Goal: Transaction & Acquisition: Obtain resource

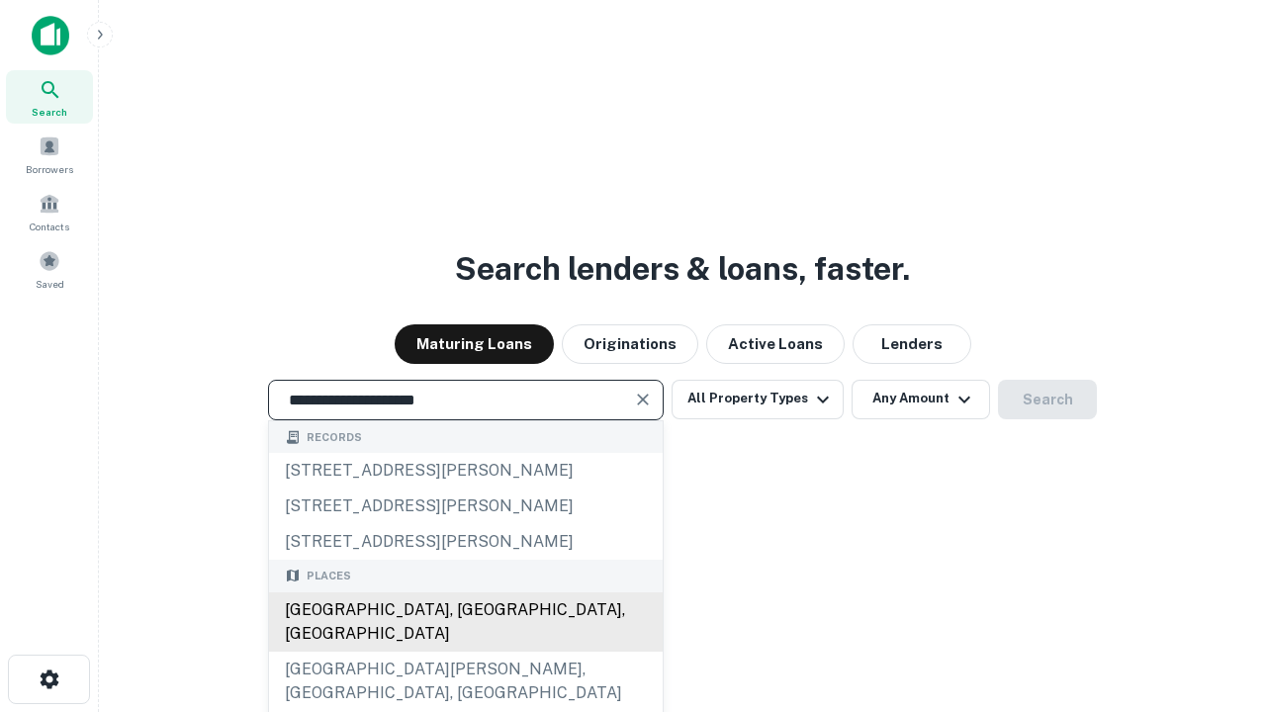
click at [465, 652] on div "Santa Monica, CA, USA" at bounding box center [466, 621] width 394 height 59
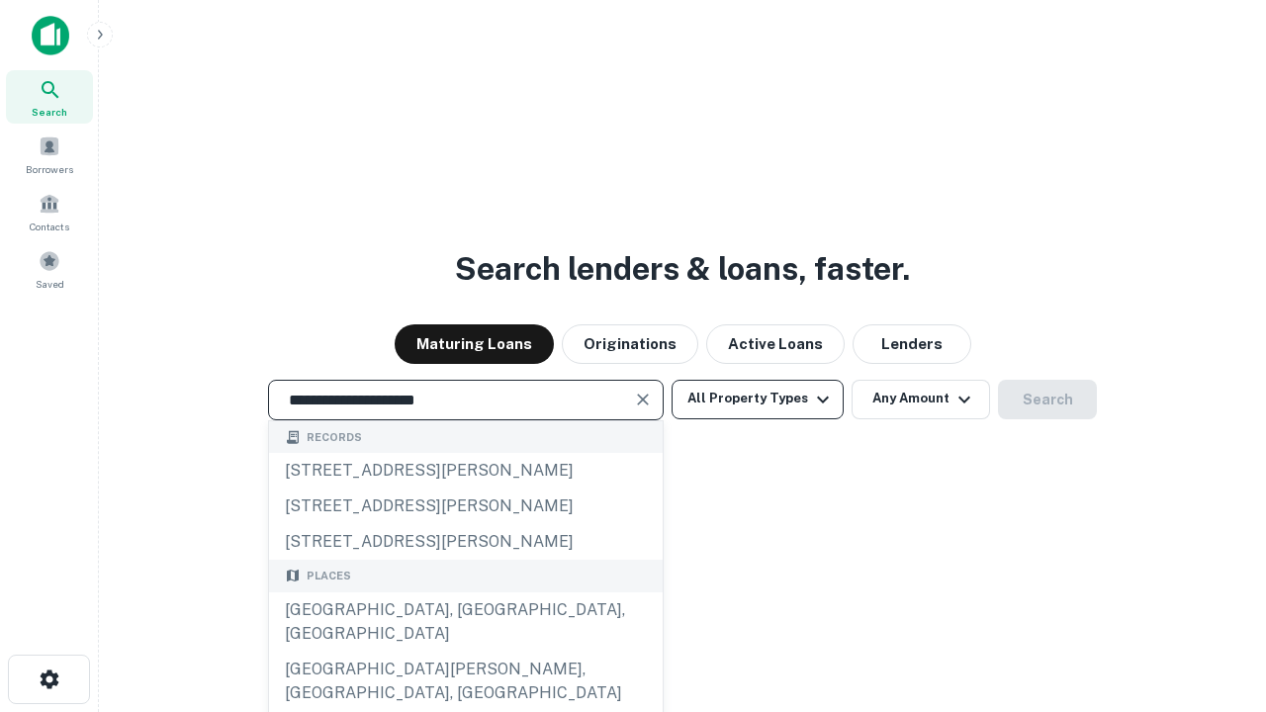
click at [757, 398] on button "All Property Types" at bounding box center [757, 400] width 172 height 40
type input "**********"
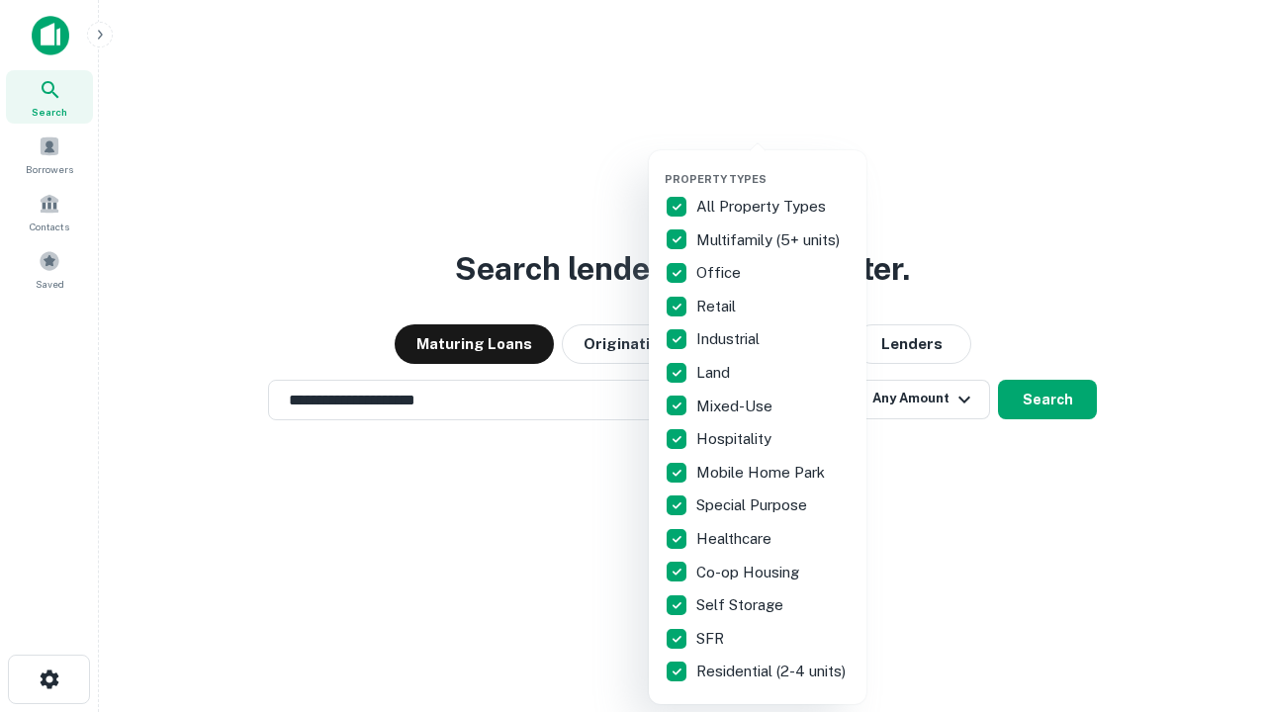
click at [773, 166] on button "button" at bounding box center [773, 166] width 218 height 1
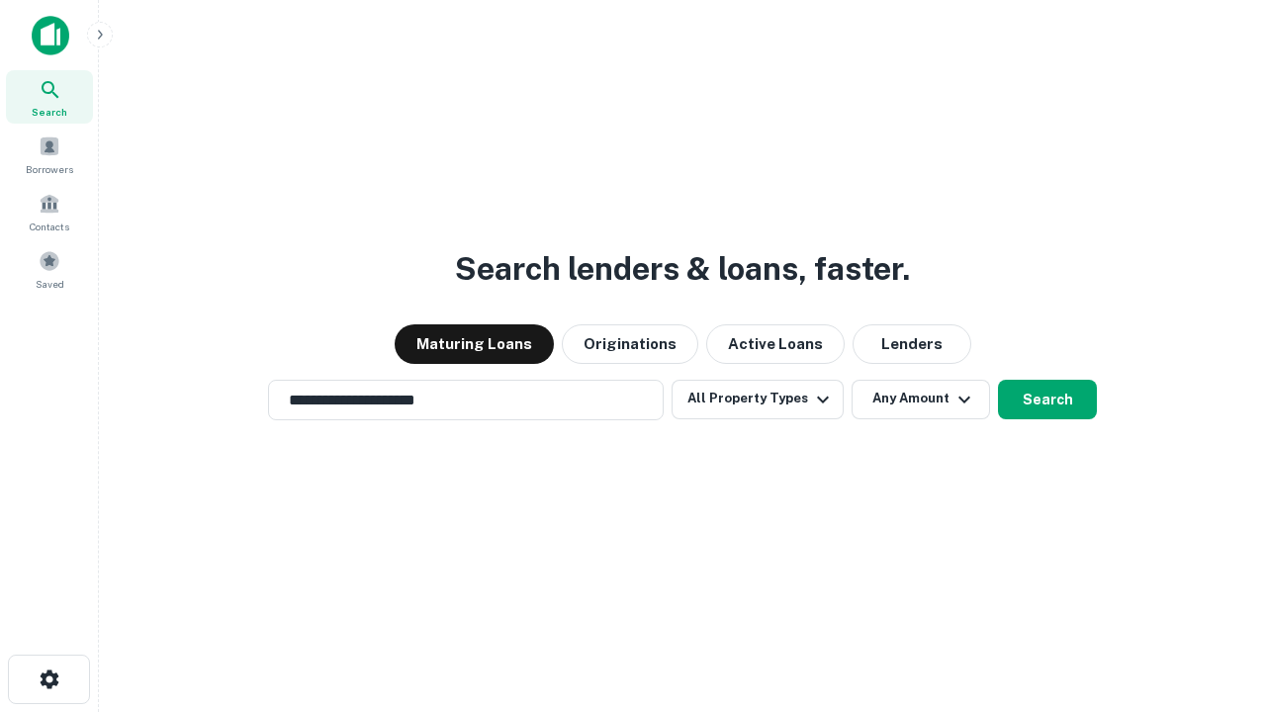
scroll to position [31, 0]
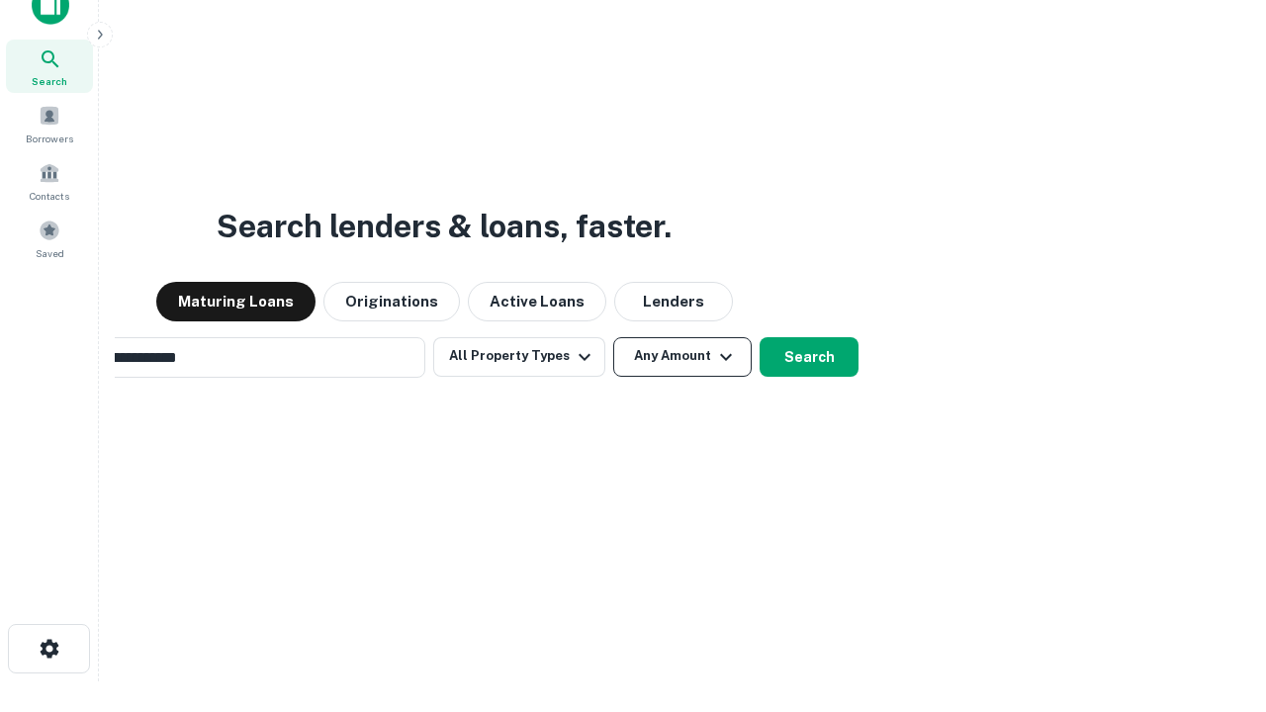
click at [613, 337] on button "Any Amount" at bounding box center [682, 357] width 138 height 40
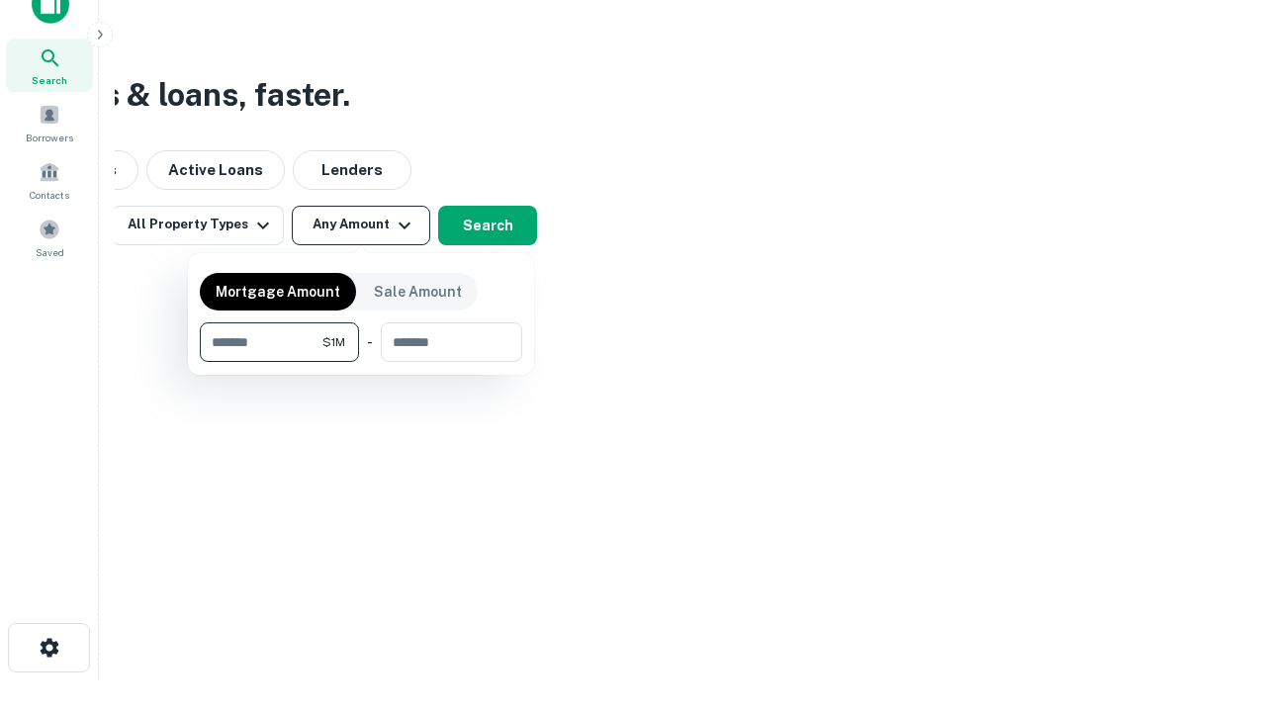
type input "*******"
click at [361, 362] on button "button" at bounding box center [361, 362] width 322 height 1
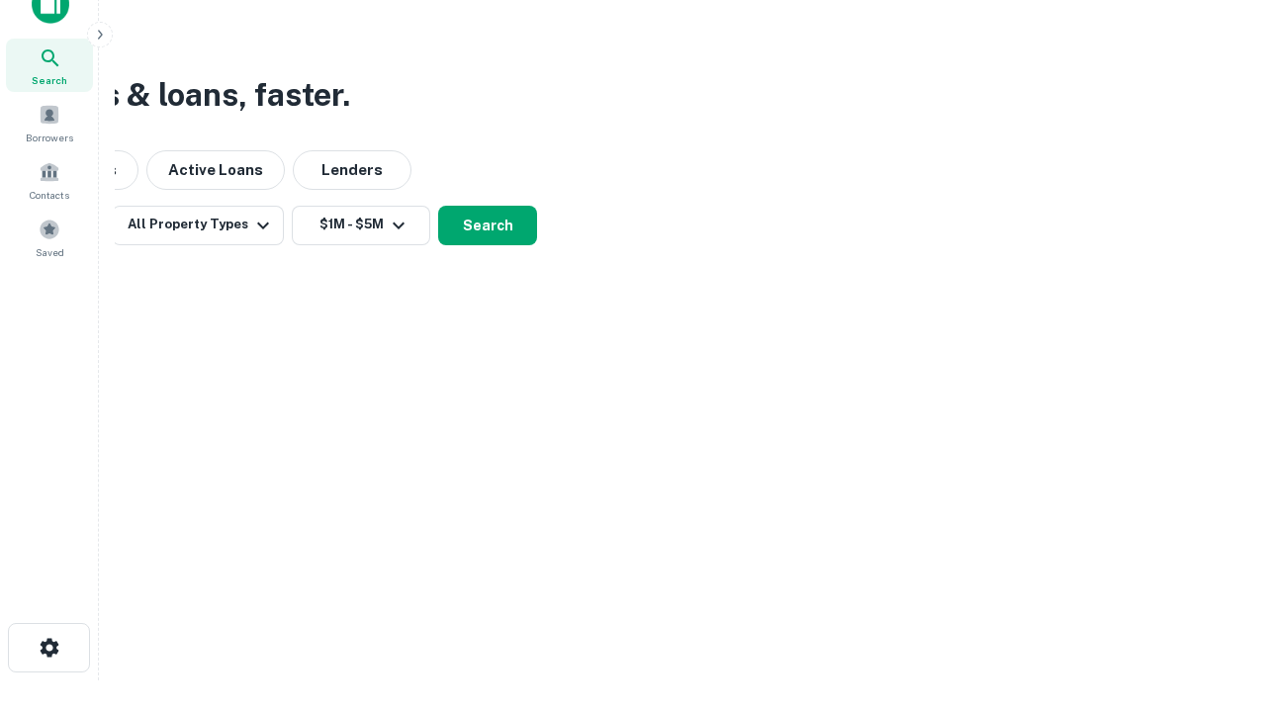
scroll to position [12, 365]
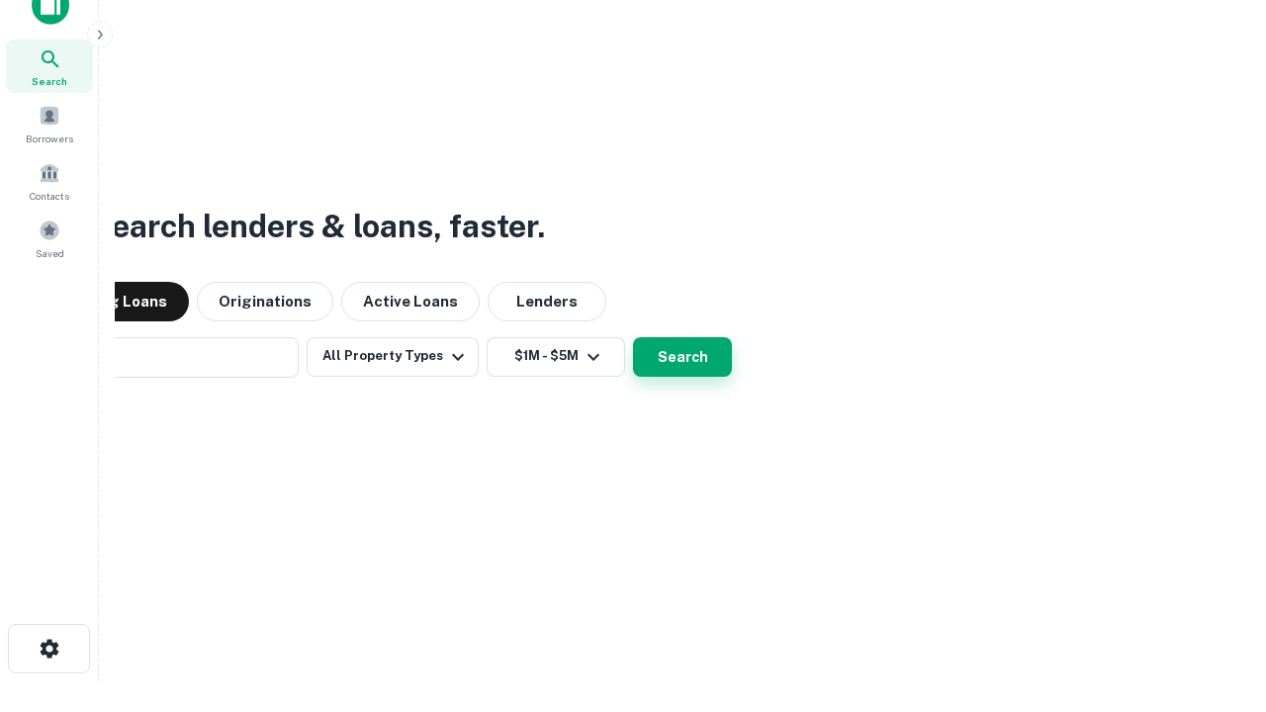
click at [633, 337] on button "Search" at bounding box center [682, 357] width 99 height 40
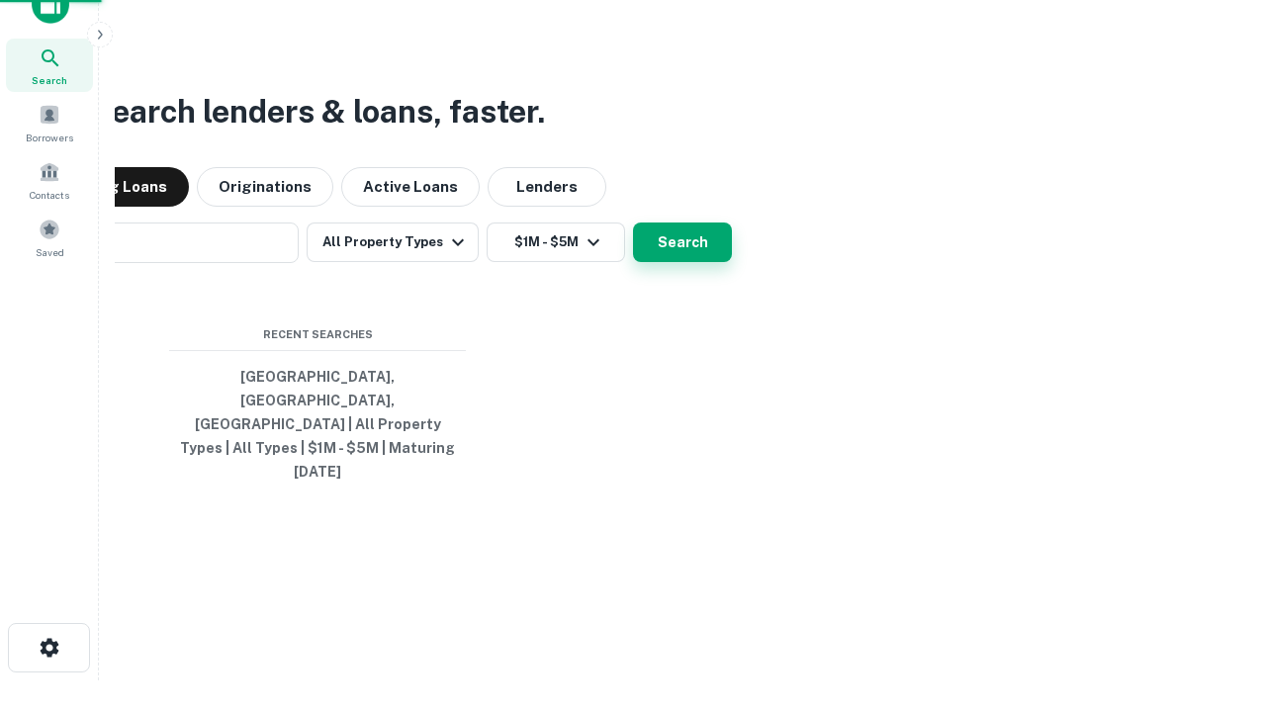
scroll to position [52, 560]
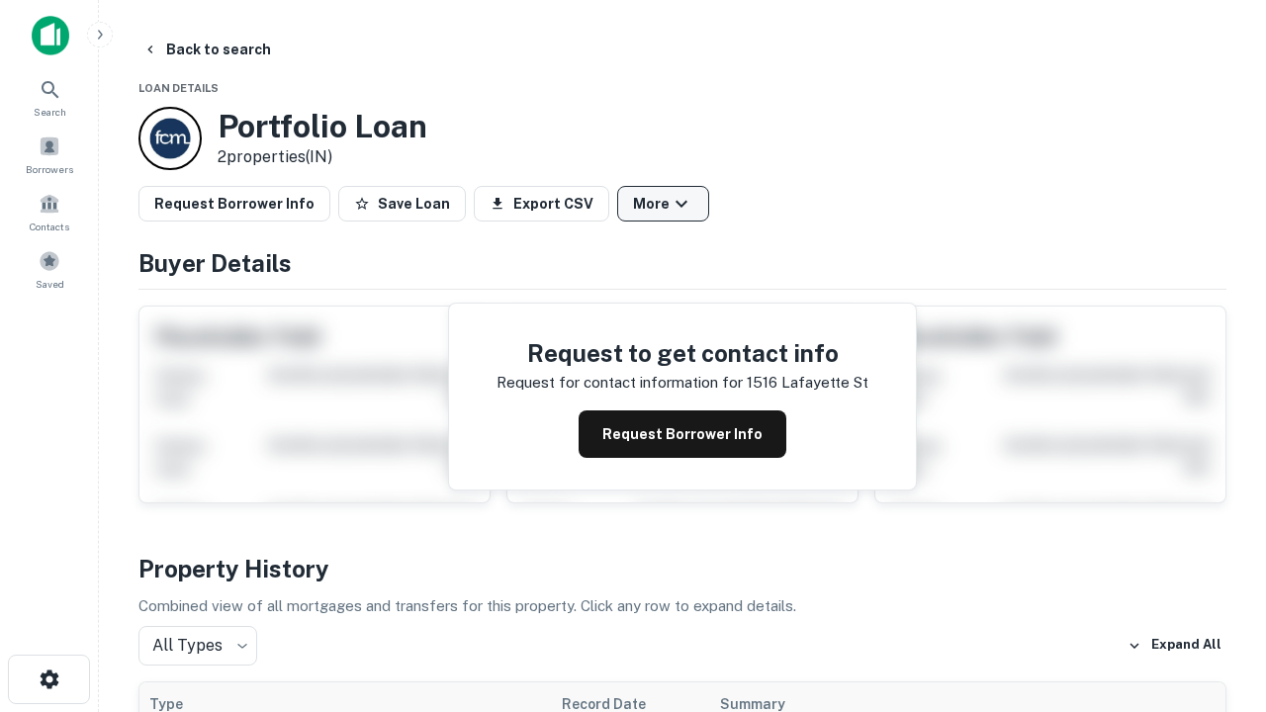
click at [662, 204] on button "More" at bounding box center [663, 204] width 92 height 36
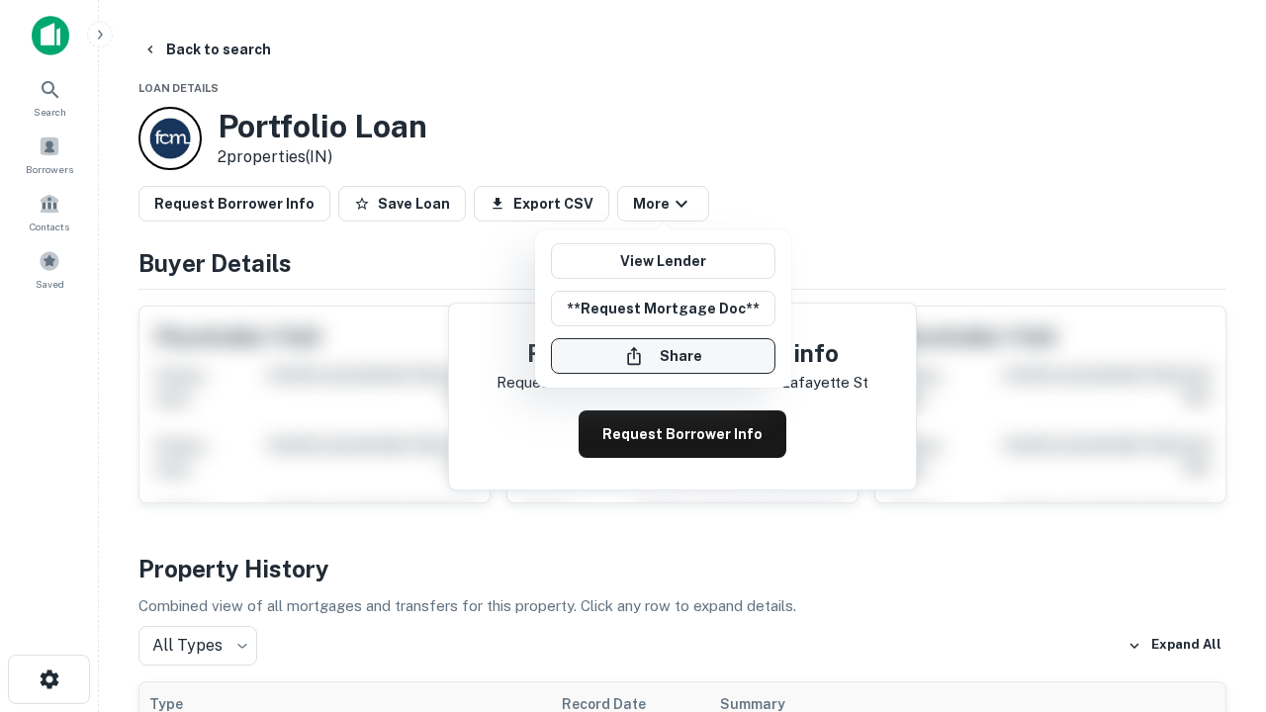
click at [662, 356] on button "Share" at bounding box center [663, 356] width 224 height 36
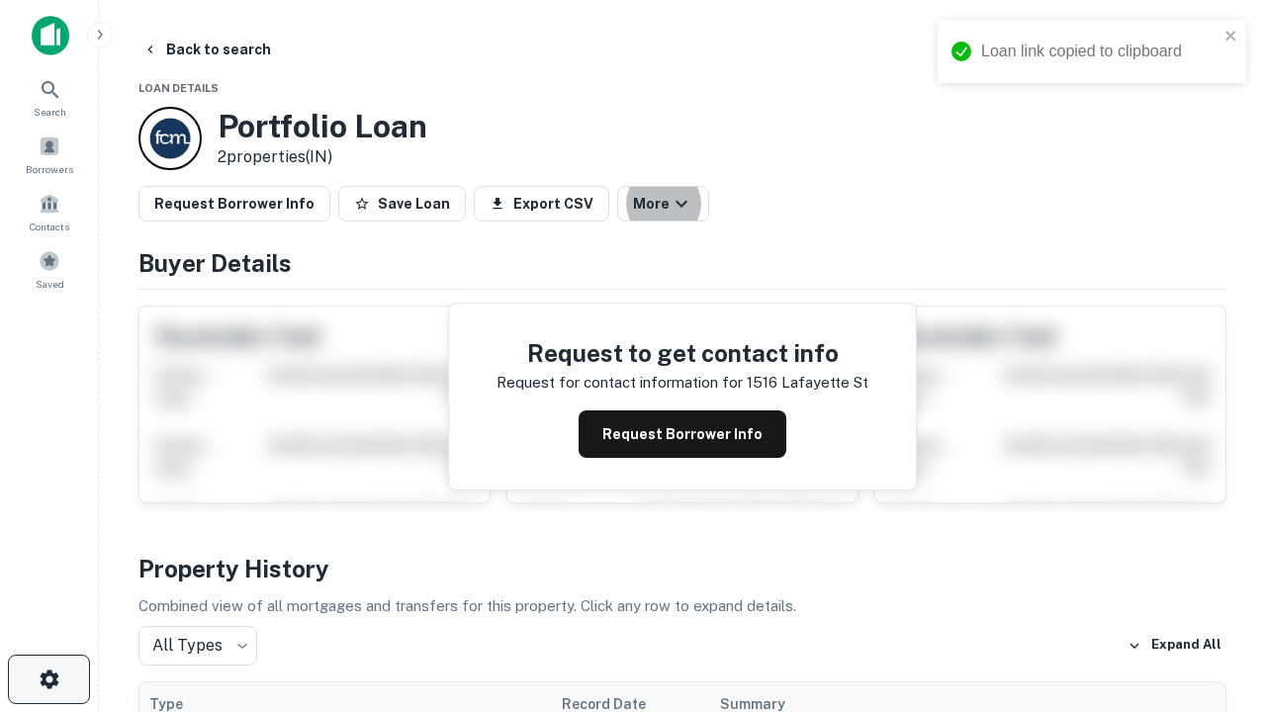
click at [48, 679] on icon "button" at bounding box center [50, 679] width 24 height 24
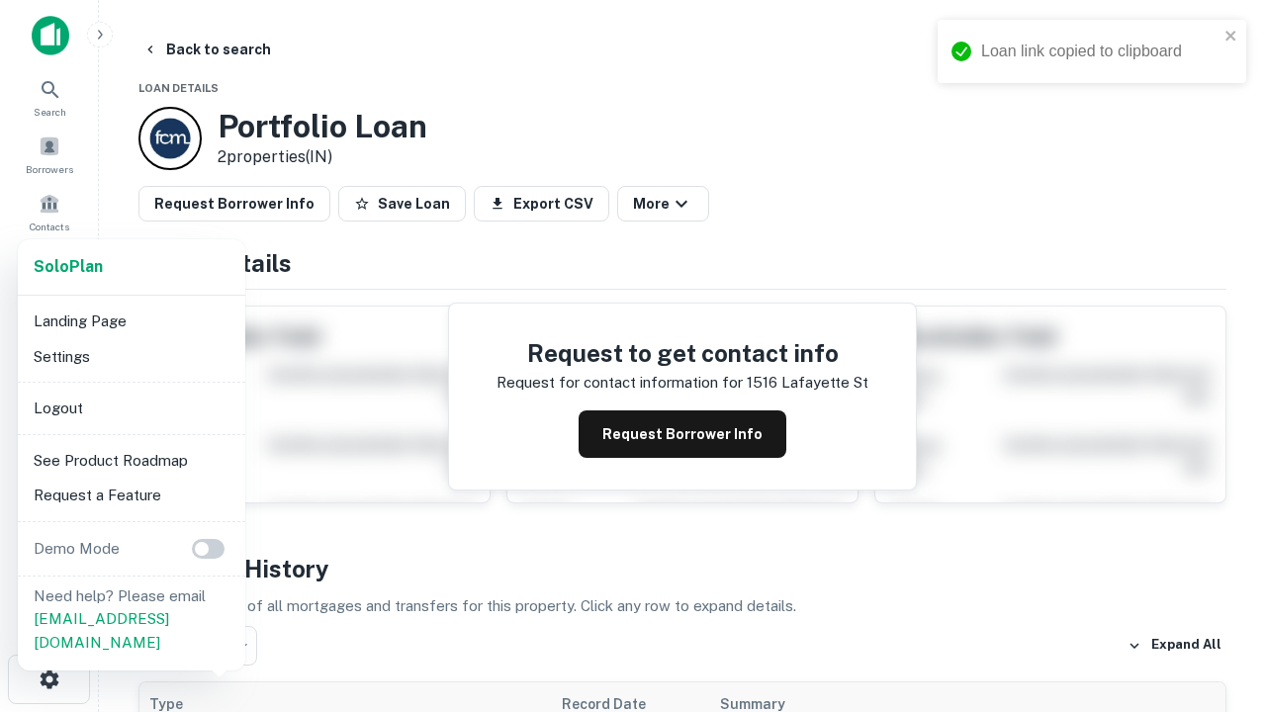
click at [131, 407] on li "Logout" at bounding box center [132, 409] width 212 height 36
